Goal: Navigation & Orientation: Find specific page/section

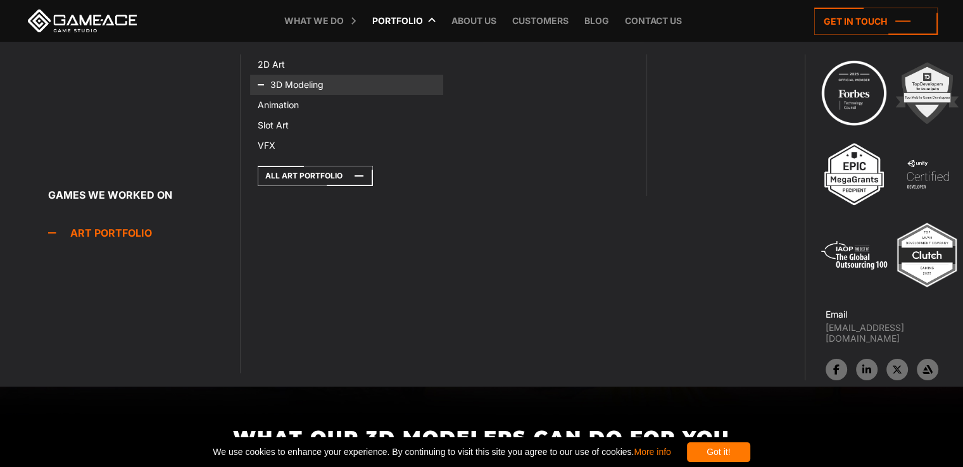
click at [285, 81] on icon at bounding box center [273, 85] width 30 height 20
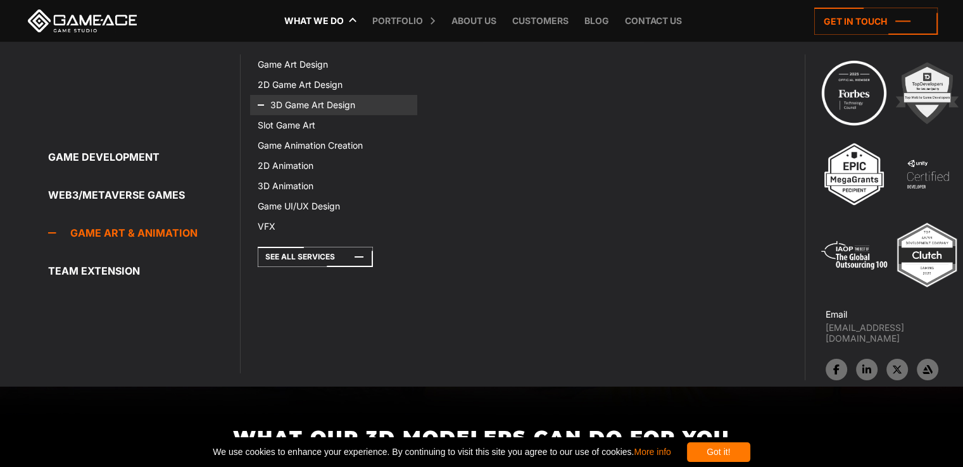
click at [315, 106] on link "3D Game Art Design" at bounding box center [333, 105] width 167 height 20
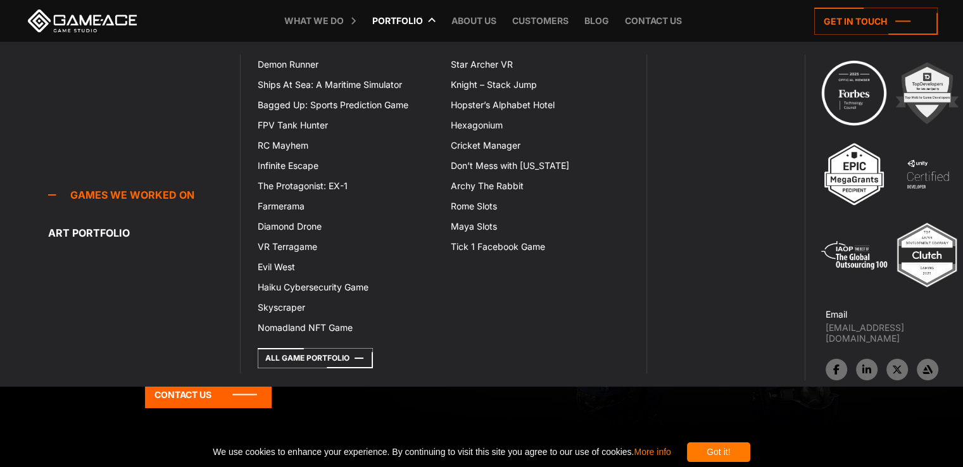
click at [408, 20] on link "Portfolio" at bounding box center [397, 21] width 63 height 42
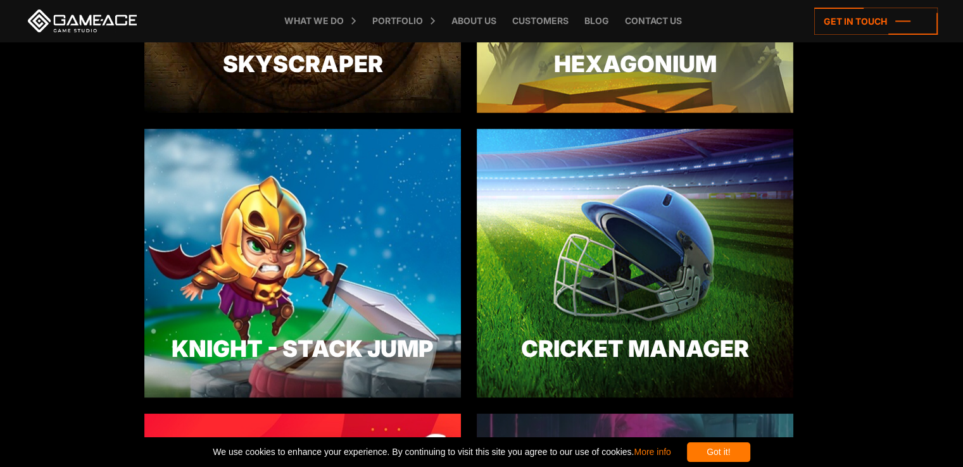
scroll to position [2572, 0]
